Goal: Find specific page/section: Find specific page/section

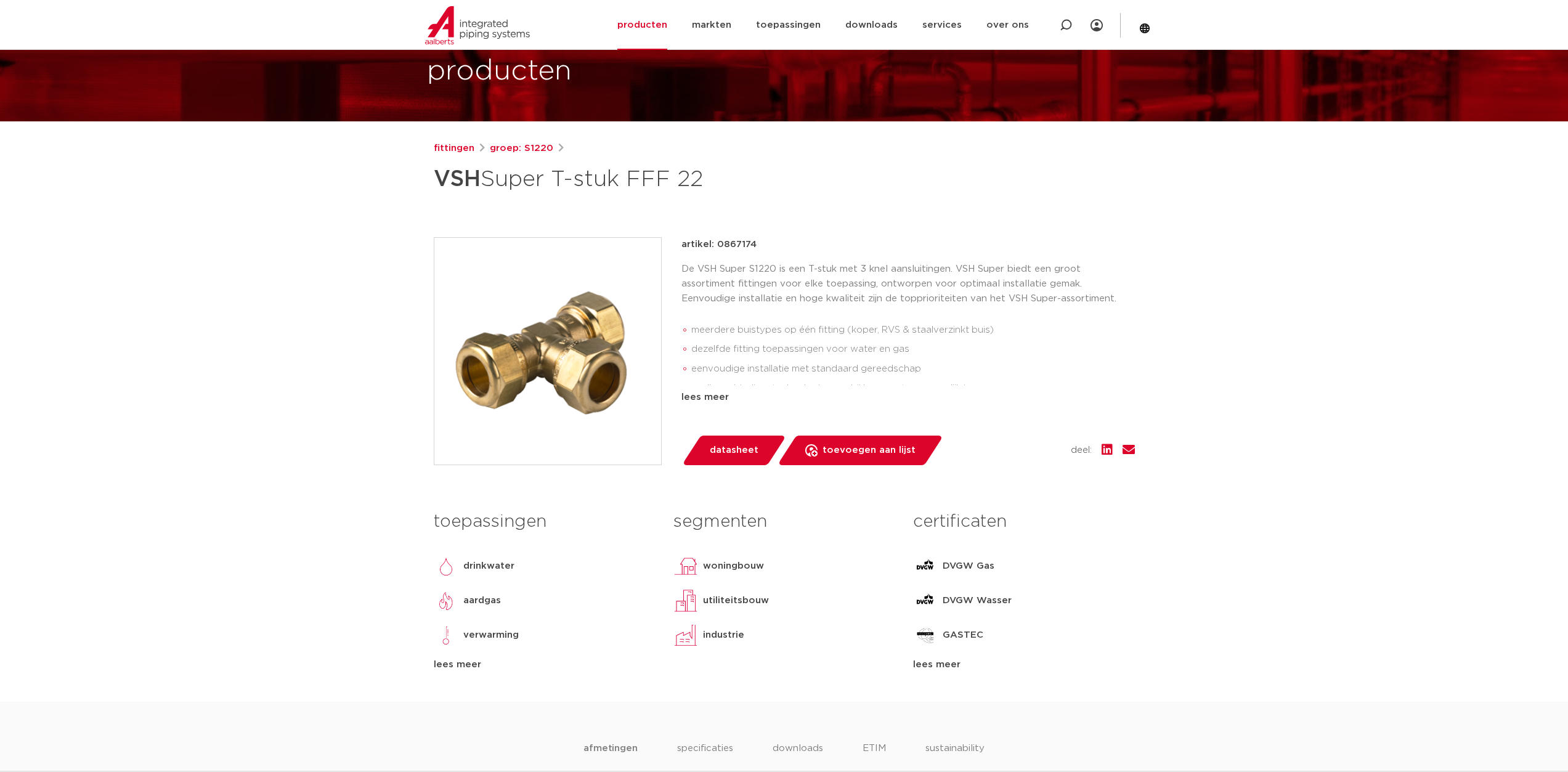
scroll to position [62, 0]
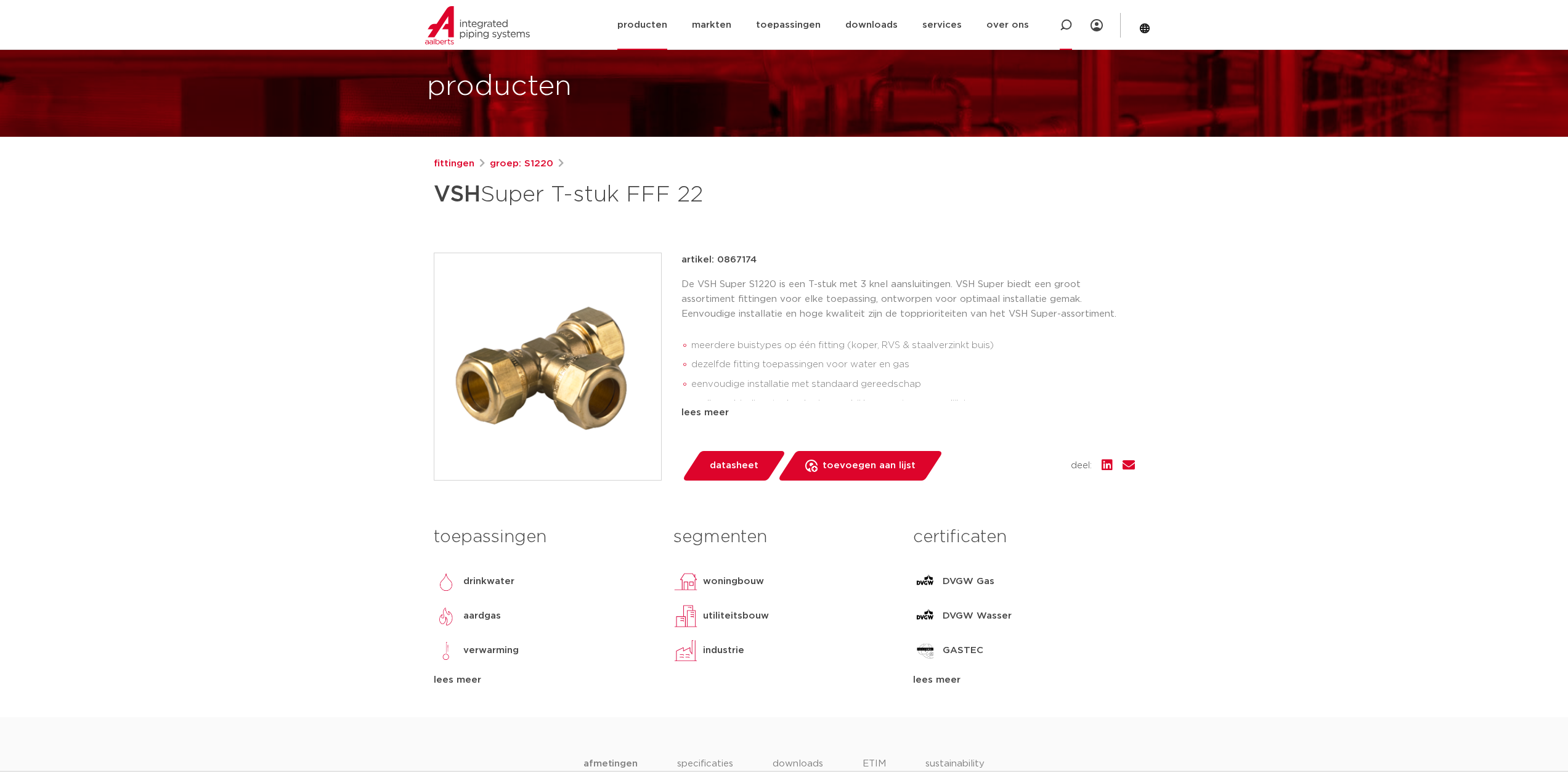
click at [1061, 27] on icon at bounding box center [1066, 25] width 15 height 15
type input "0"
type input "s1235"
click button "Zoeken" at bounding box center [0, 0] width 0 height 0
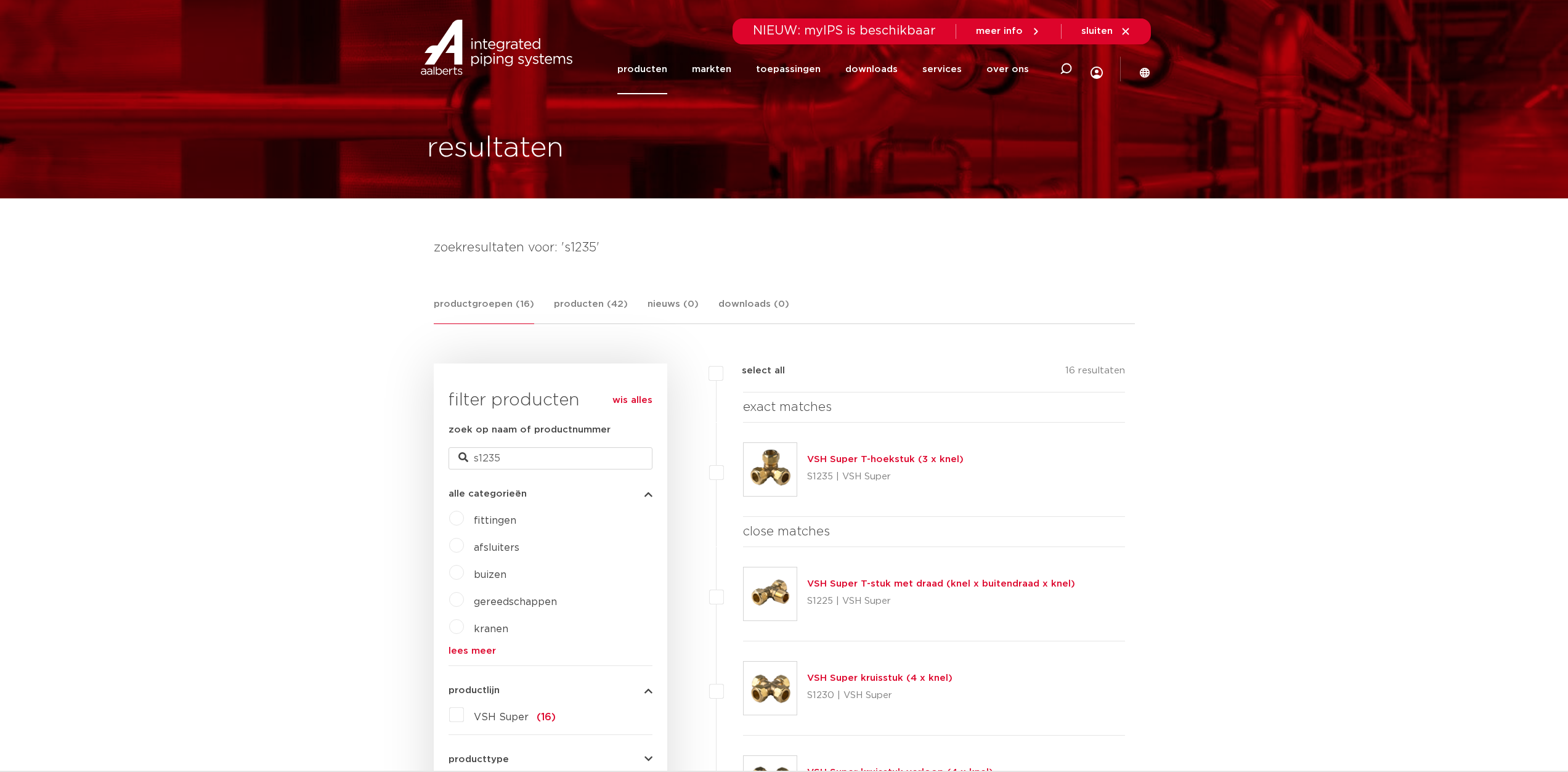
click at [891, 462] on link "VSH Super T-hoekstuk (3 x knel)" at bounding box center [885, 459] width 156 height 9
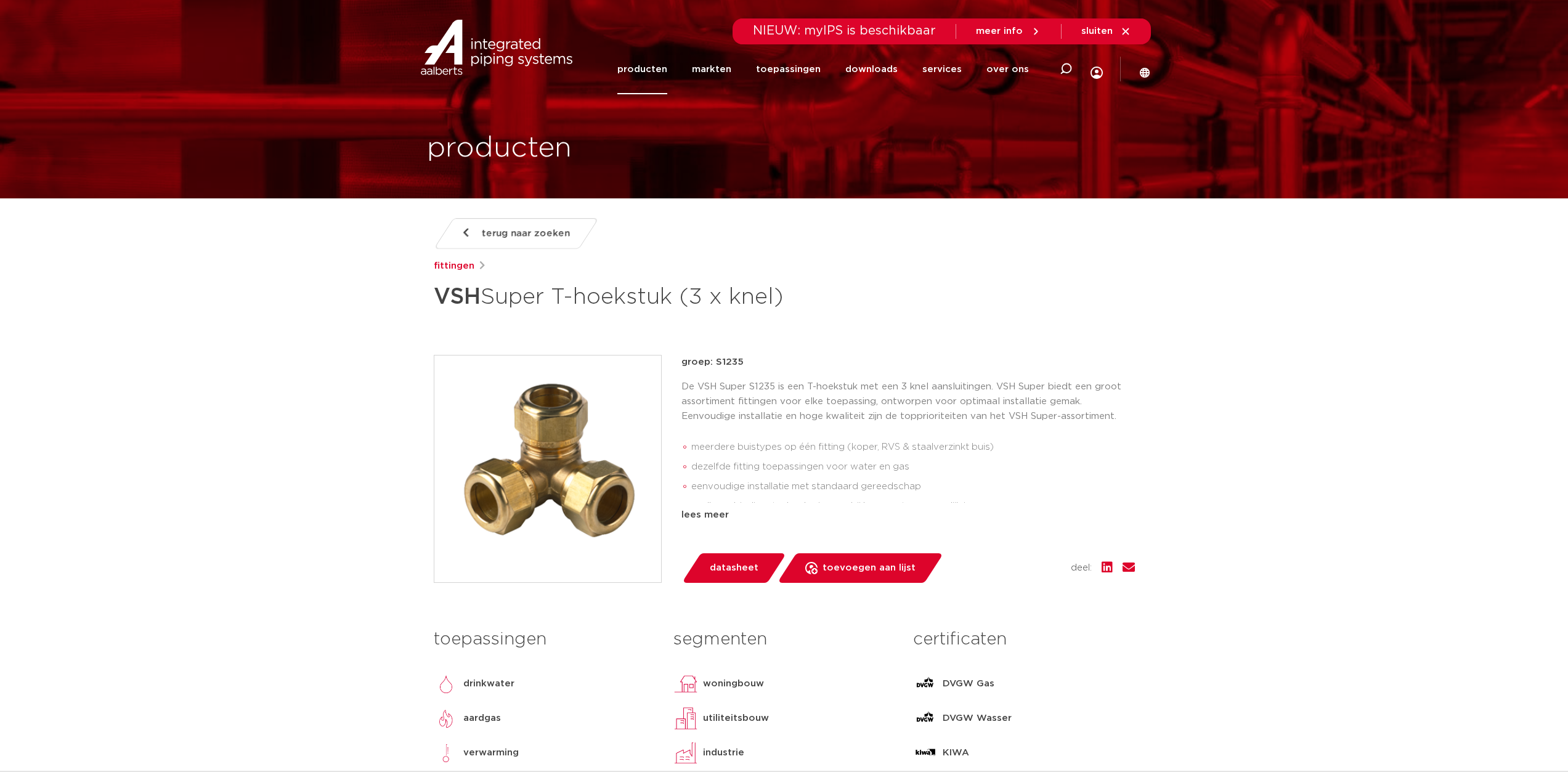
drag, startPoint x: 445, startPoint y: 302, endPoint x: 807, endPoint y: 300, distance: 362.0
click at [807, 300] on h1 "VSH Super T-hoekstuk (3 x knel)" at bounding box center [664, 297] width 463 height 37
drag, startPoint x: 792, startPoint y: 300, endPoint x: 426, endPoint y: 294, distance: 366.0
click at [426, 294] on div "terug naar zoeken fittingen VSH Super T-hoekstuk (3 x knel) groep: S1235 meerde…" at bounding box center [784, 519] width 721 height 602
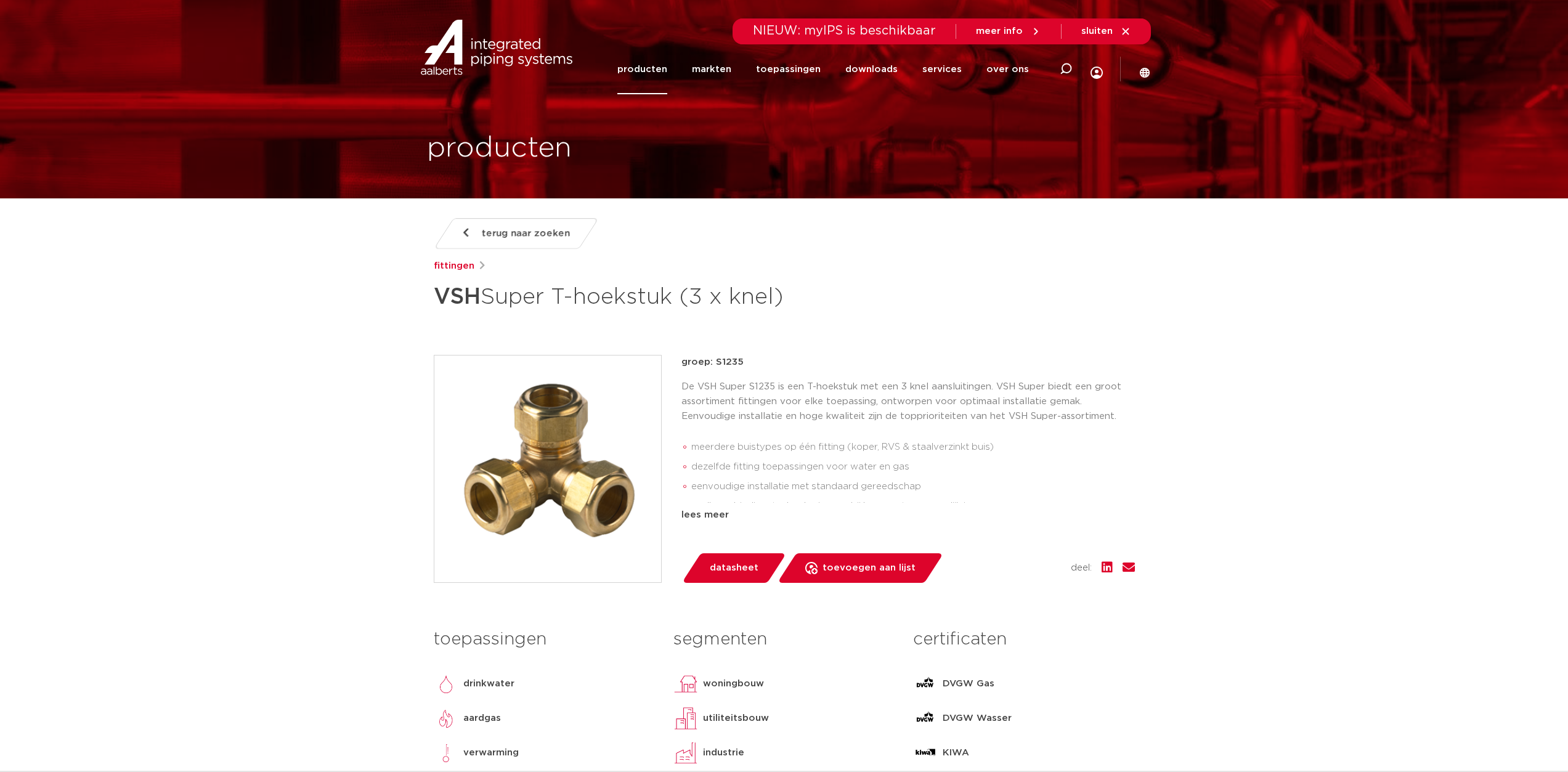
copy h1 "VSH Super T-hoekstuk (3 x knel)"
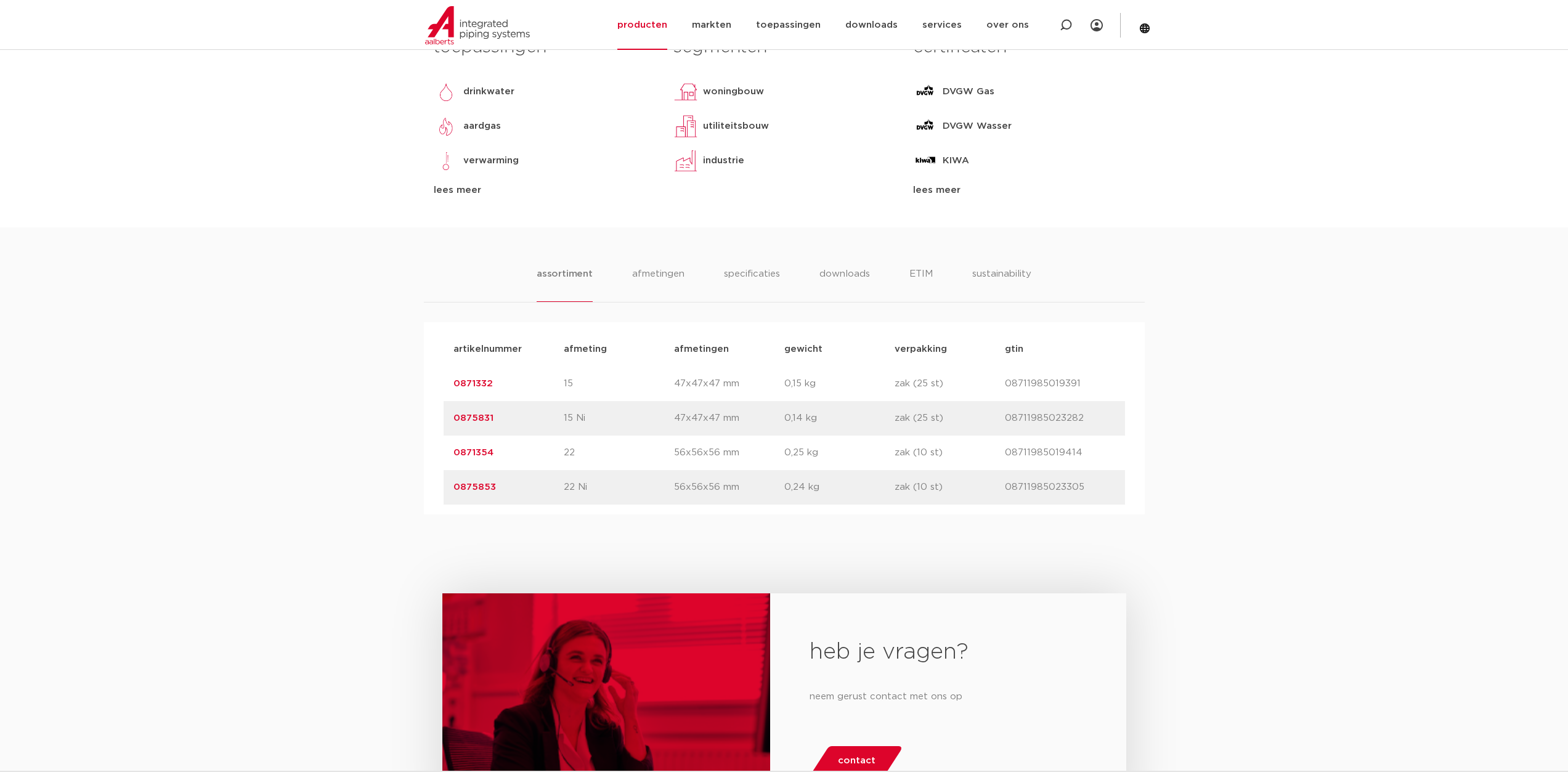
scroll to position [740, 0]
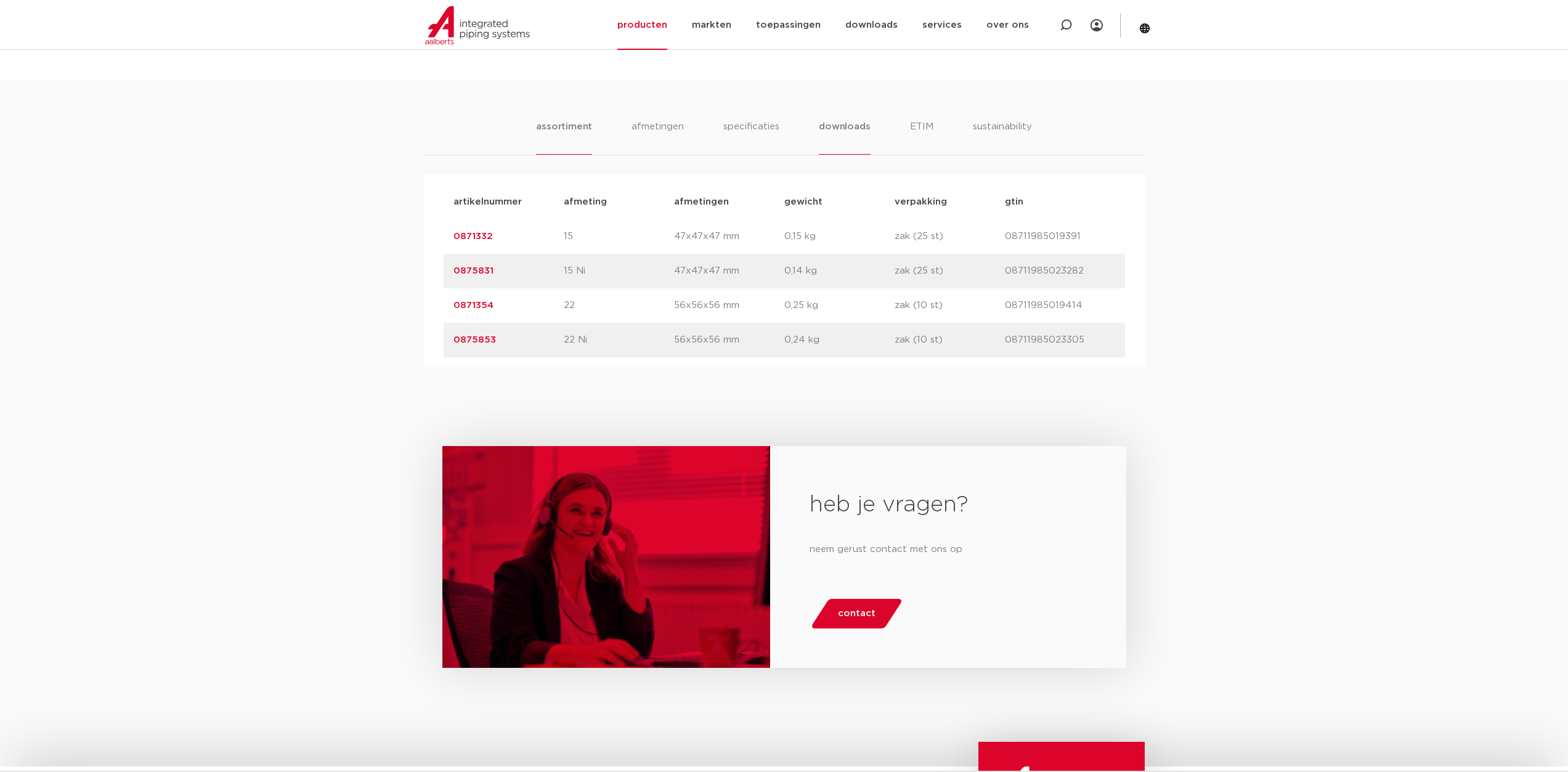
click at [835, 129] on li "downloads" at bounding box center [844, 137] width 51 height 35
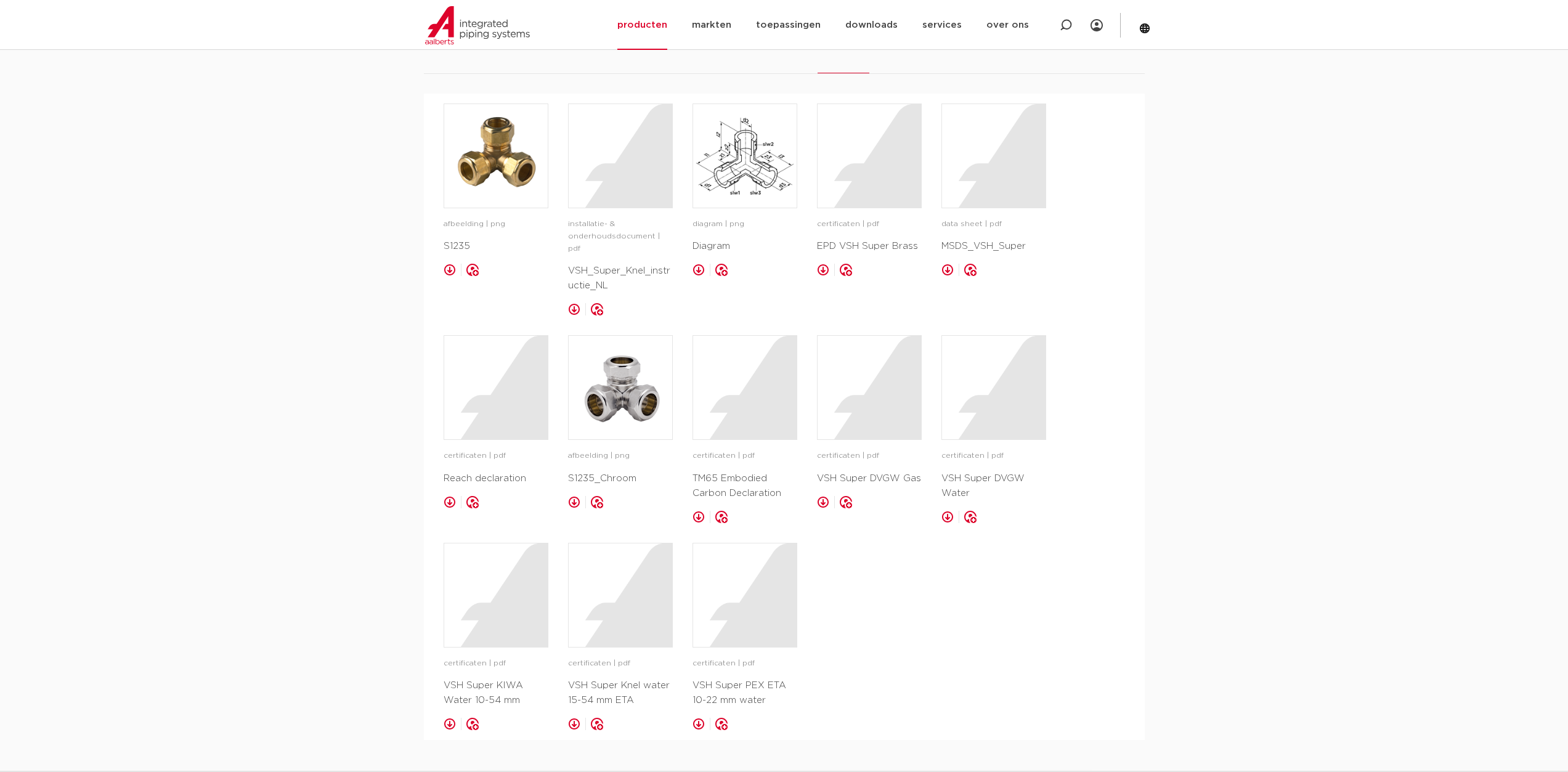
scroll to position [802, 0]
